Goal: Communication & Community: Share content

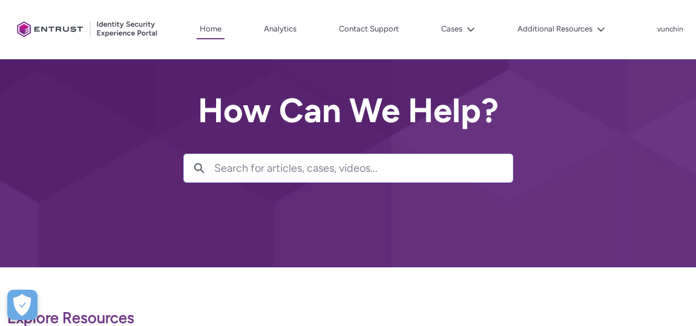
scroll to position [220, 0]
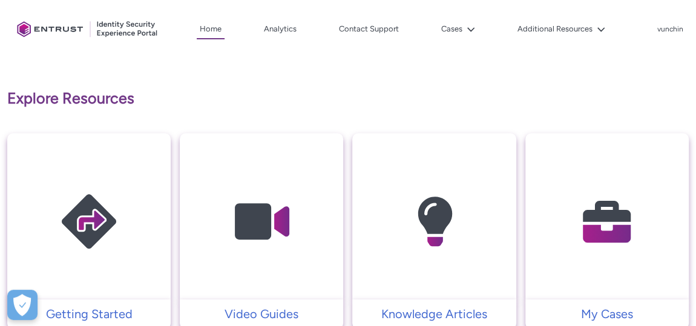
click at [466, 28] on lightning-icon at bounding box center [468, 29] width 13 height 9
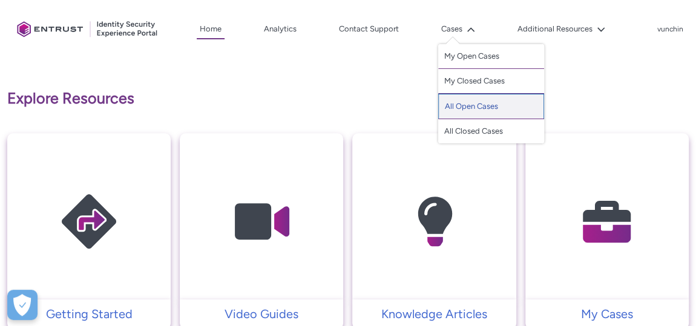
click at [474, 103] on link "All Open Cases" at bounding box center [491, 106] width 106 height 25
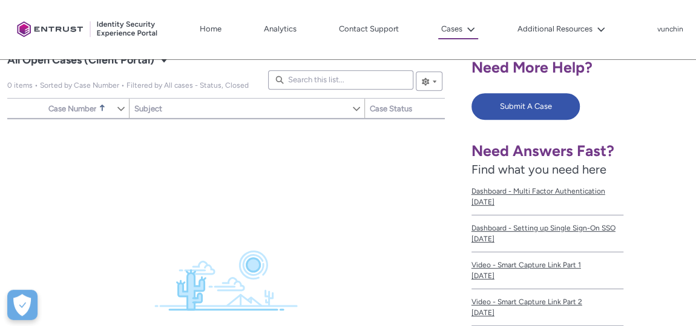
scroll to position [165, 0]
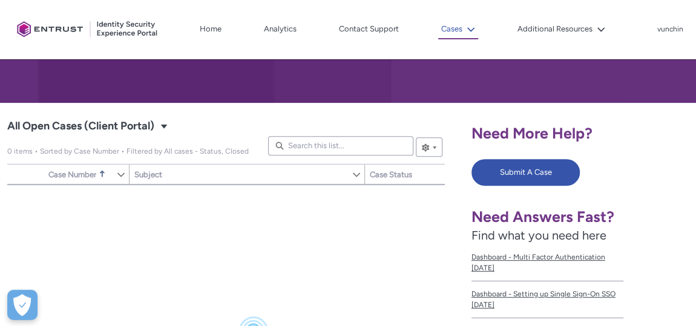
click at [460, 26] on button "Cases" at bounding box center [458, 29] width 40 height 19
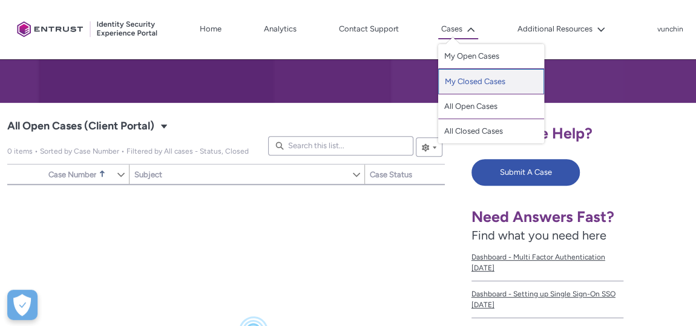
click at [474, 85] on link "My Closed Cases" at bounding box center [491, 81] width 106 height 25
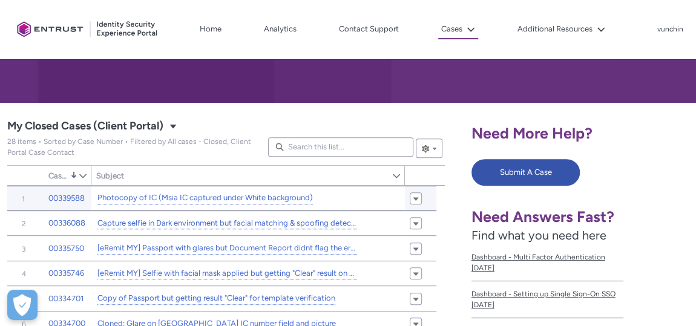
scroll to position [220, 0]
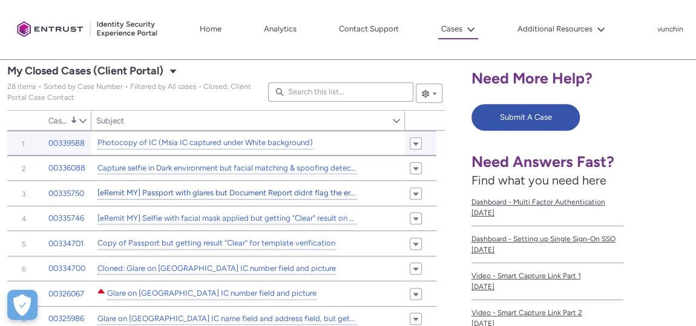
click at [282, 188] on link "[eRemit MY] Passport with glares but Document Report didnt flag the erroneous" at bounding box center [227, 193] width 260 height 13
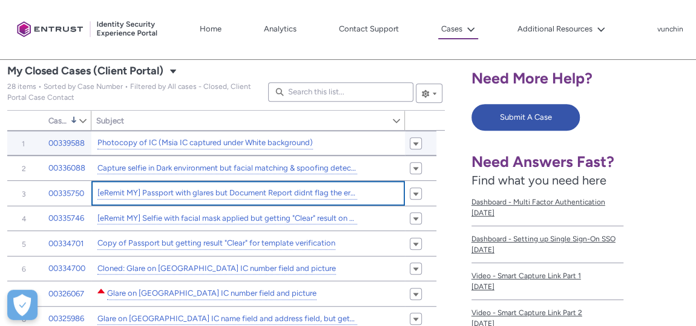
type input "531"
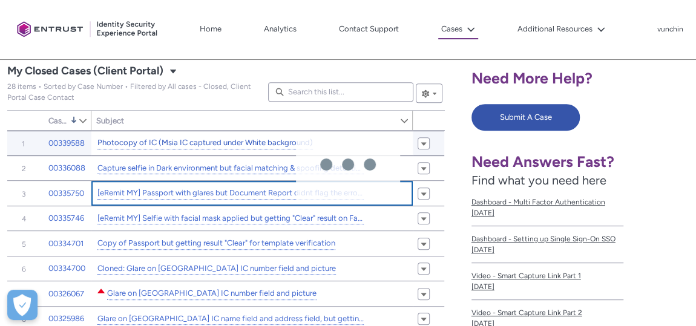
click at [282, 145] on link "Photocopy of IC (Msia IC captured under White background)" at bounding box center [204, 143] width 215 height 13
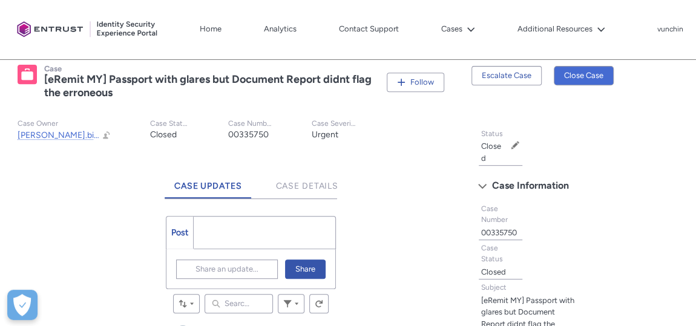
scroll to position [165, 0]
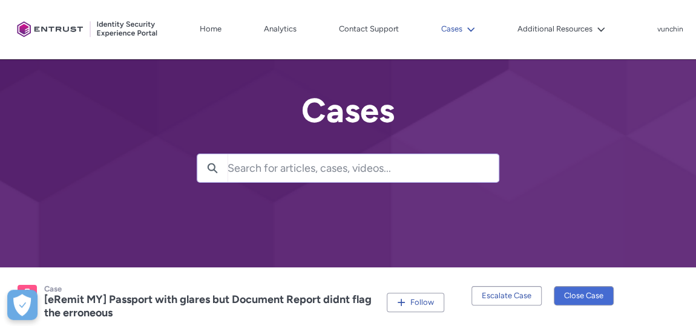
click at [462, 28] on button "Cases" at bounding box center [458, 29] width 40 height 18
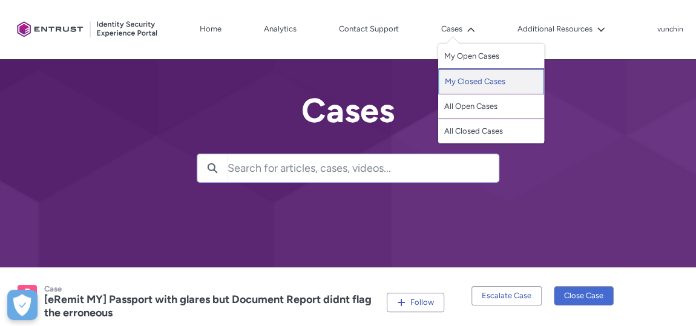
click at [462, 82] on link "My Closed Cases" at bounding box center [491, 81] width 106 height 25
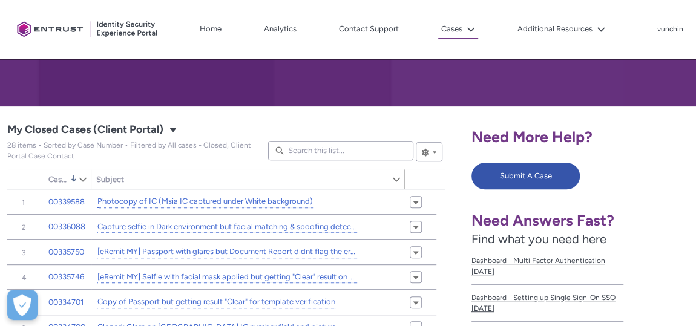
scroll to position [165, 0]
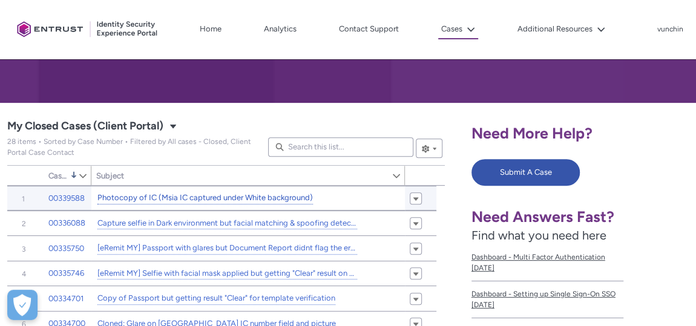
click at [286, 193] on link "Photocopy of IC (Msia IC captured under White background)" at bounding box center [204, 198] width 215 height 13
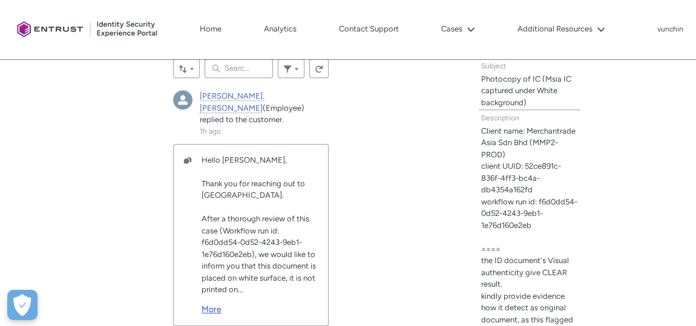
scroll to position [440, 0]
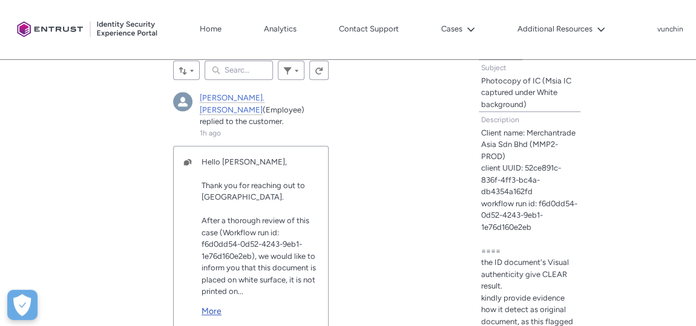
click at [204, 298] on link "More" at bounding box center [259, 308] width 117 height 20
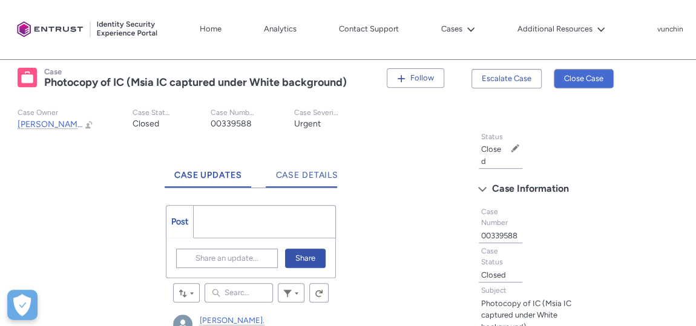
scroll to position [275, 0]
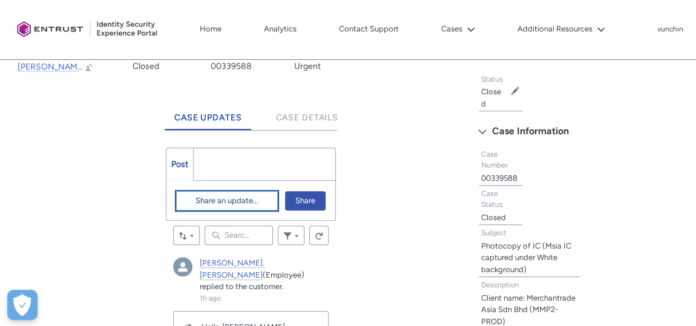
click at [224, 202] on span "Share an update..." at bounding box center [226, 201] width 63 height 18
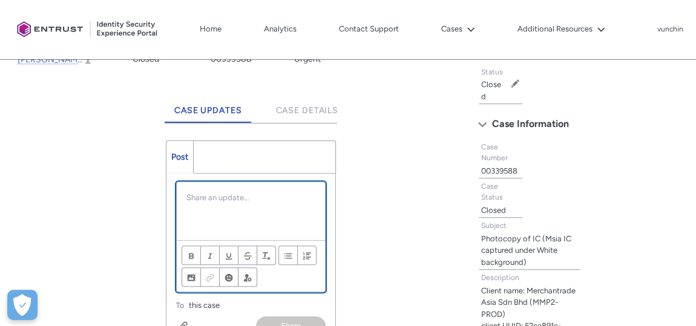
scroll to position [304, 0]
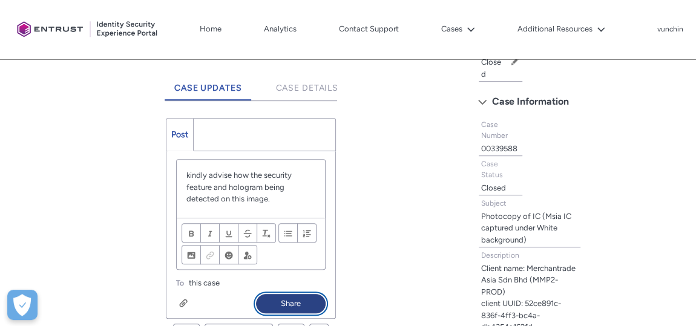
click at [268, 302] on button "Share" at bounding box center [291, 303] width 70 height 19
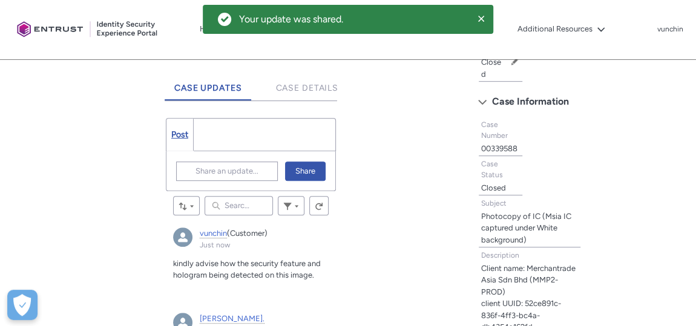
scroll to position [194, 0]
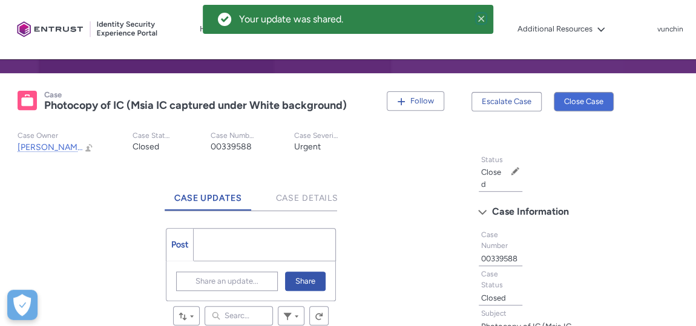
click at [482, 19] on icon at bounding box center [481, 19] width 6 height 6
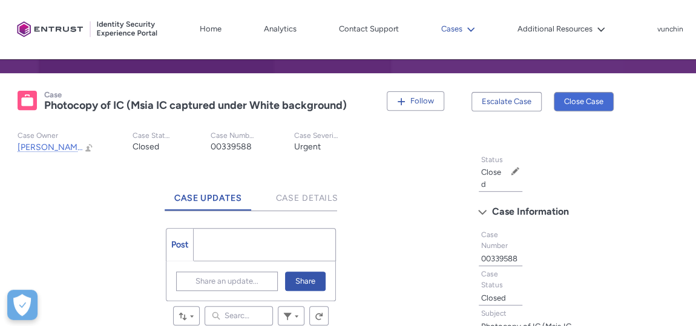
click at [445, 27] on button "Cases" at bounding box center [458, 29] width 40 height 18
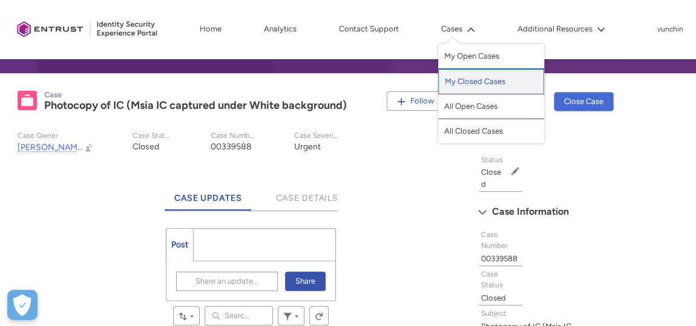
click at [463, 87] on link "My Closed Cases" at bounding box center [491, 81] width 106 height 25
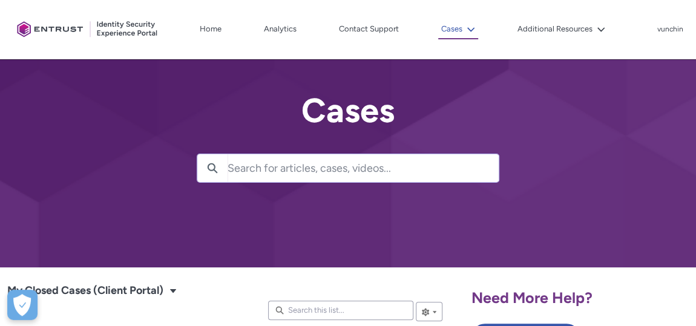
click at [462, 36] on button "Cases" at bounding box center [458, 29] width 40 height 19
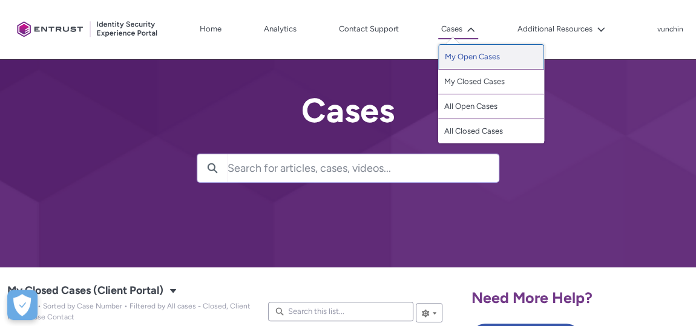
click at [463, 54] on link "My Open Cases" at bounding box center [491, 56] width 106 height 25
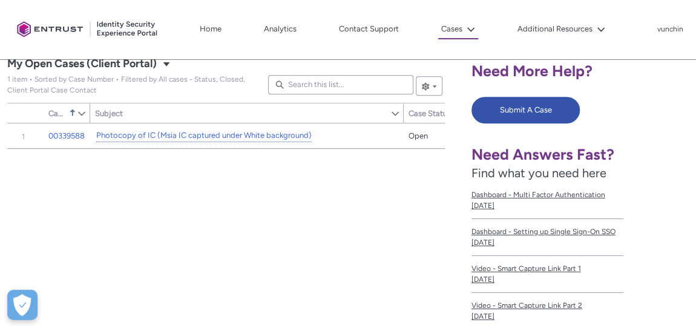
scroll to position [275, 0]
